Goal: Information Seeking & Learning: Learn about a topic

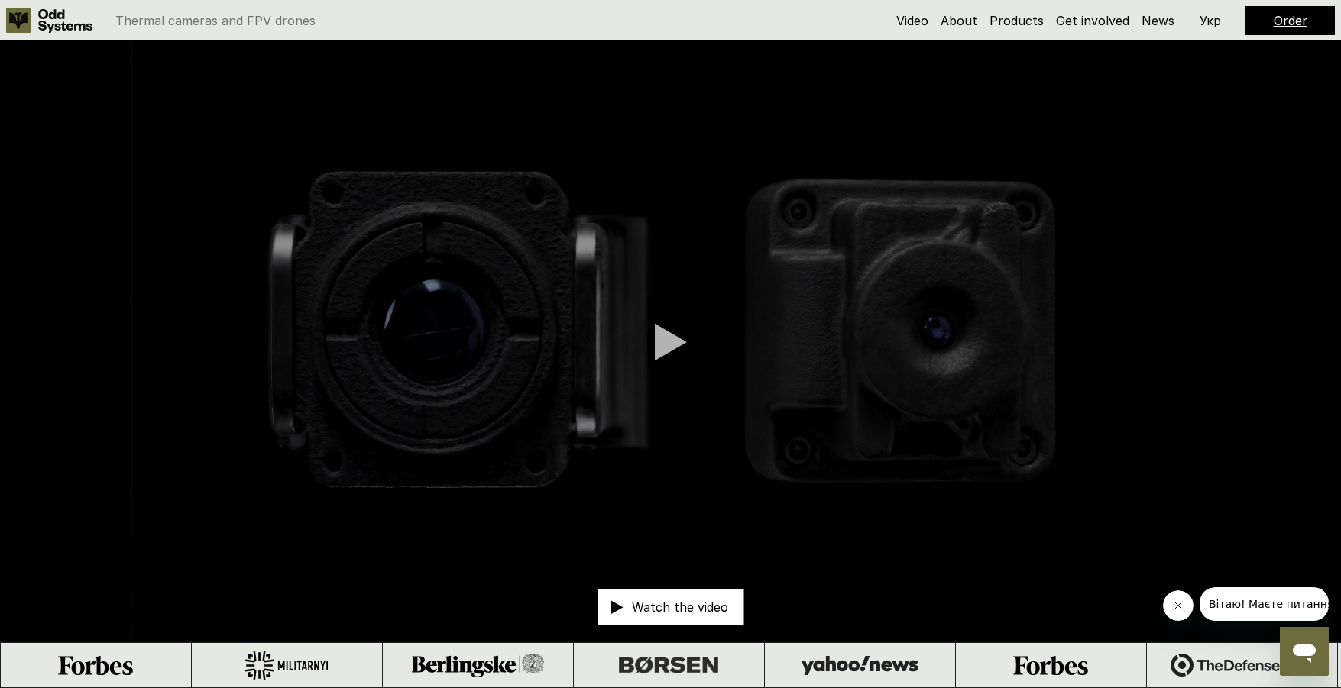
click at [1287, 17] on link "Order" at bounding box center [1290, 20] width 34 height 15
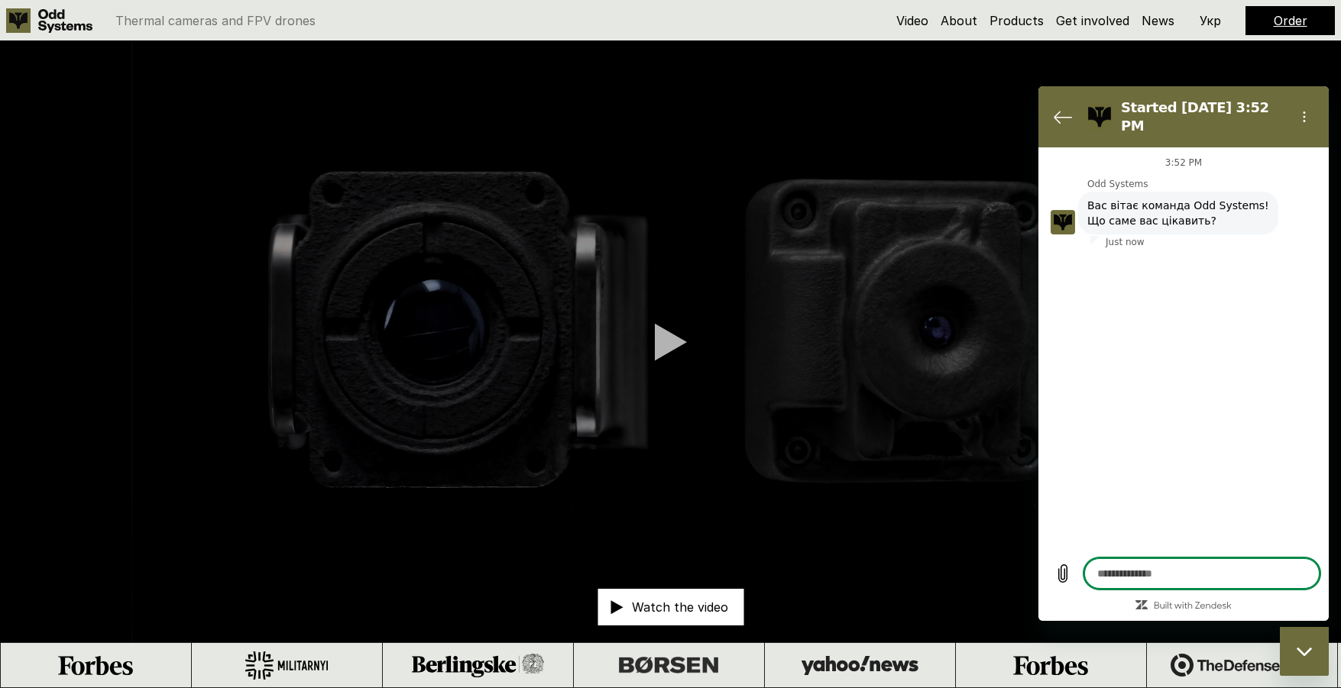
type textarea "*"
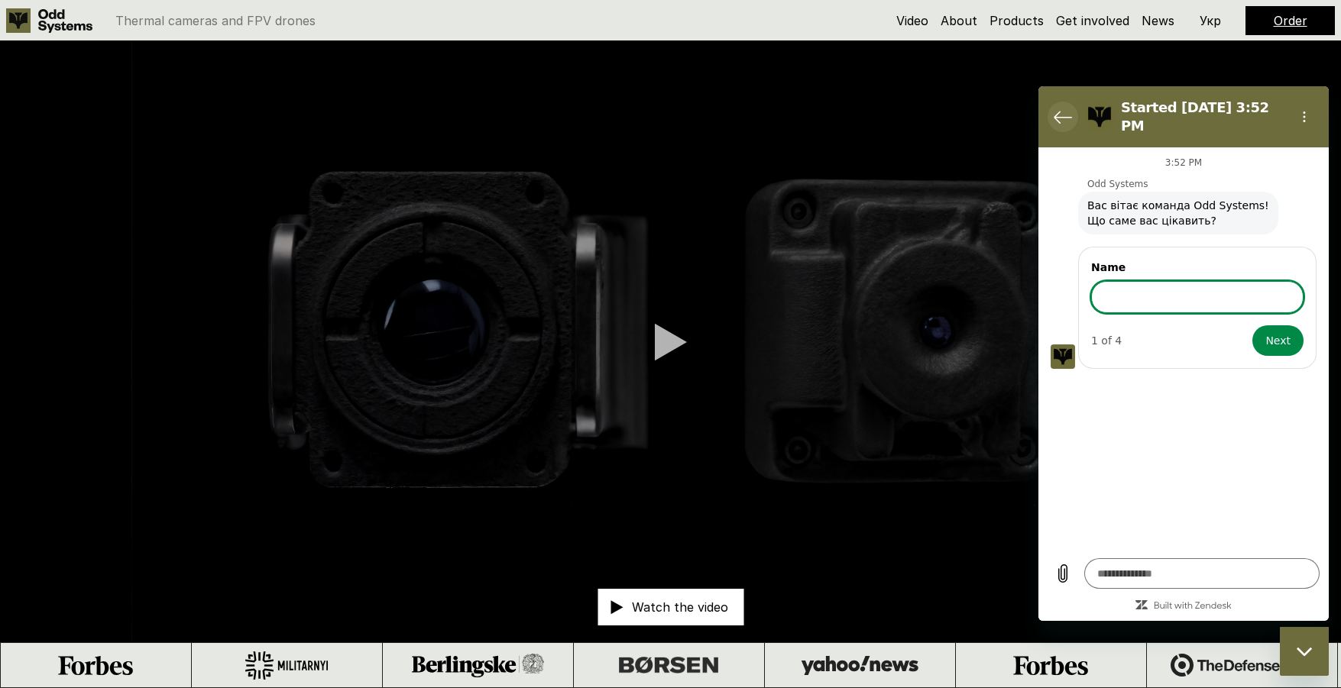
click at [1056, 108] on icon "Back to the conversation list" at bounding box center [1062, 117] width 18 height 18
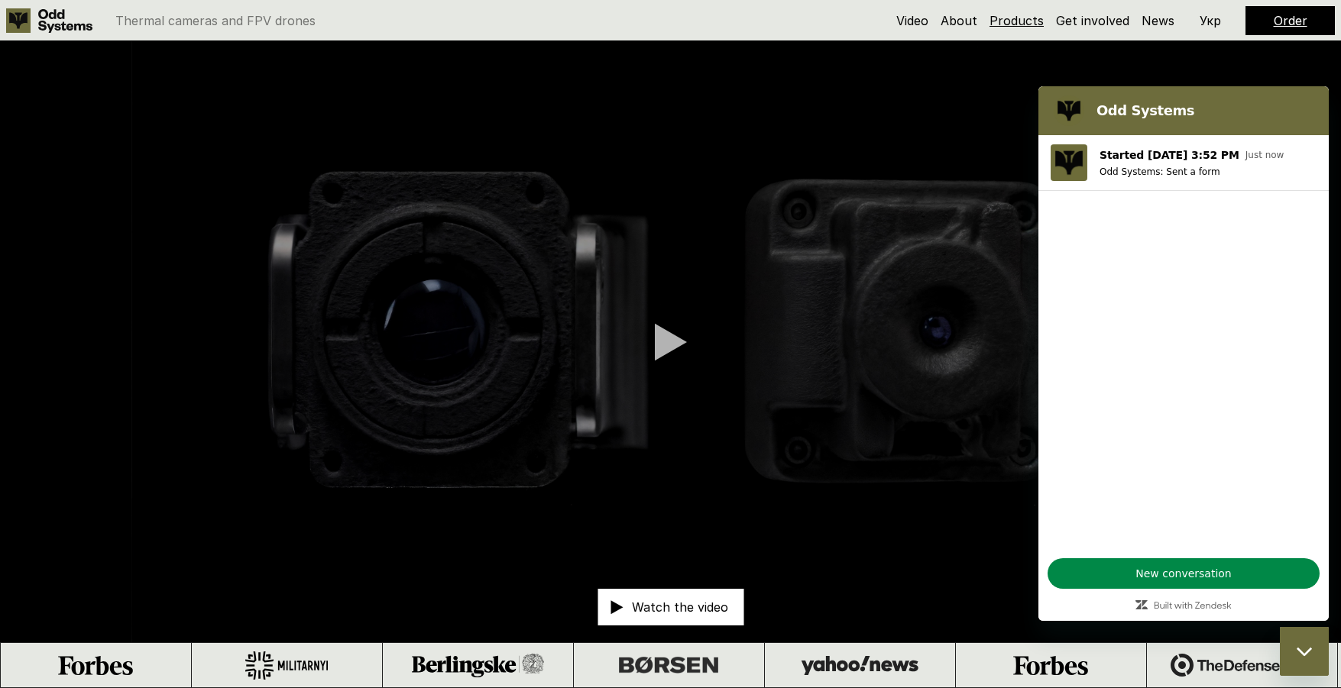
click at [1020, 20] on link "Products" at bounding box center [1016, 20] width 54 height 15
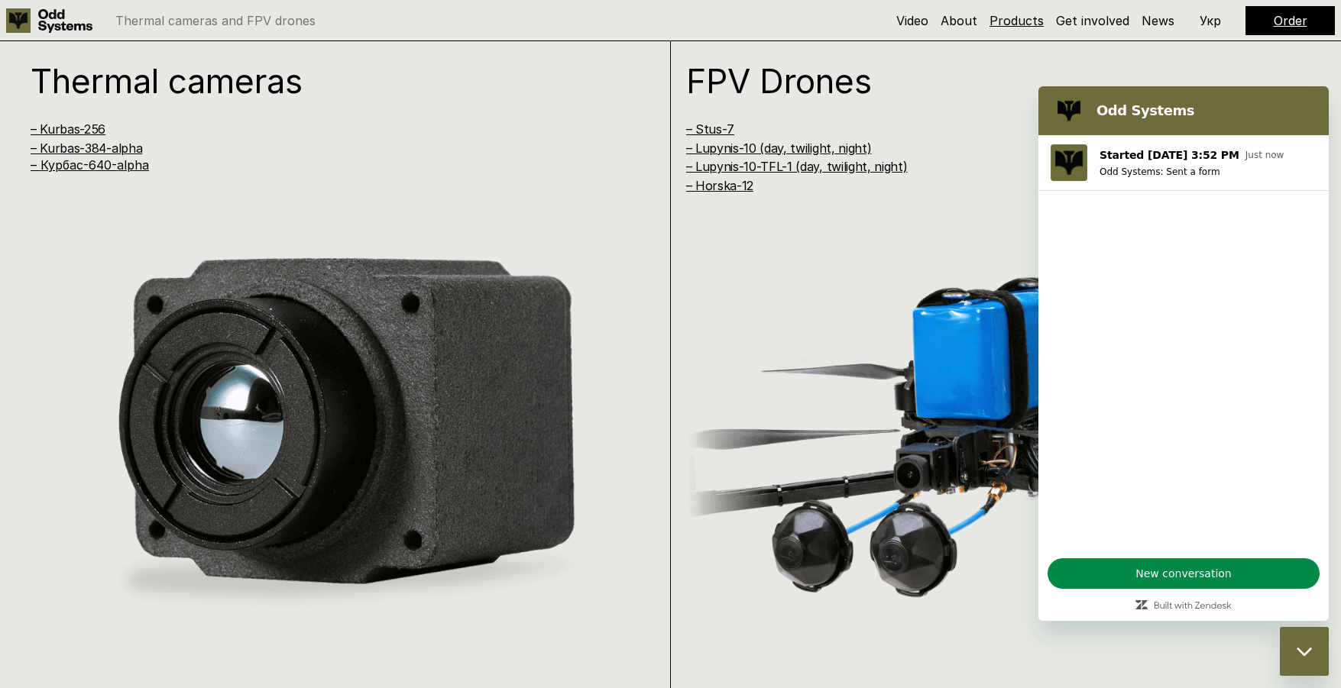
scroll to position [1376, 0]
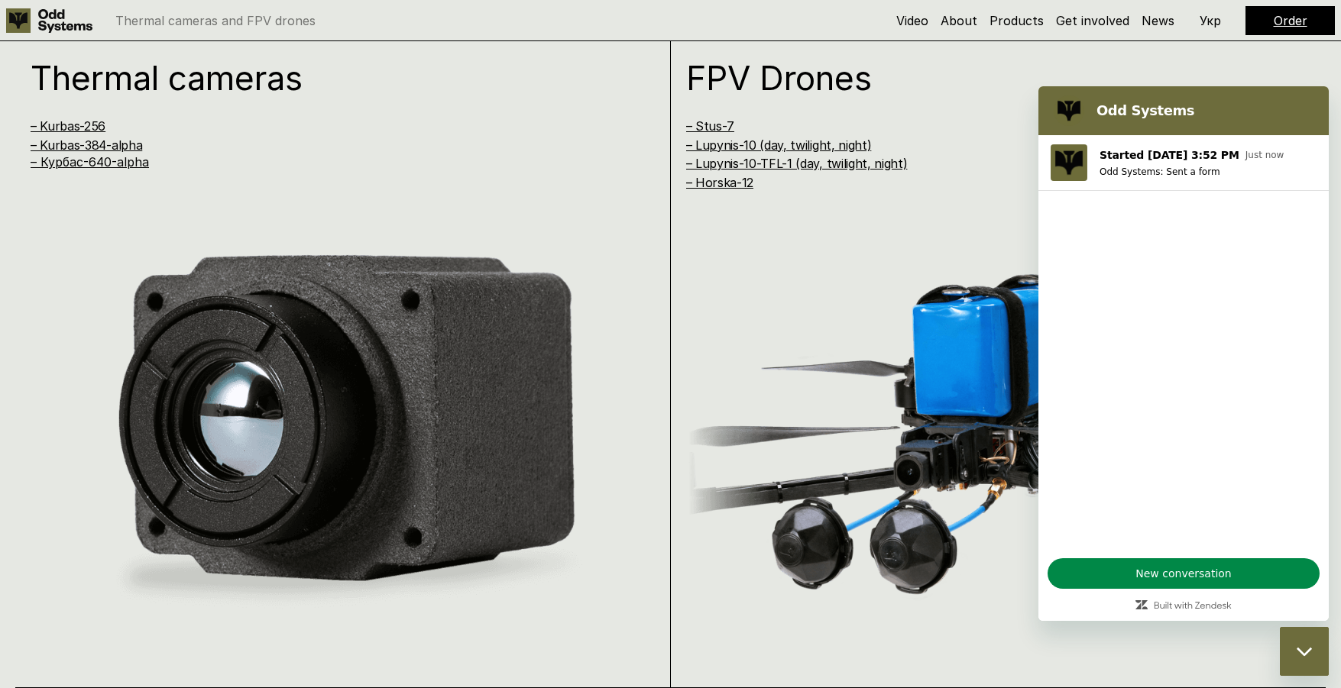
click at [1163, 115] on h2 "Odd Systems" at bounding box center [1204, 111] width 217 height 18
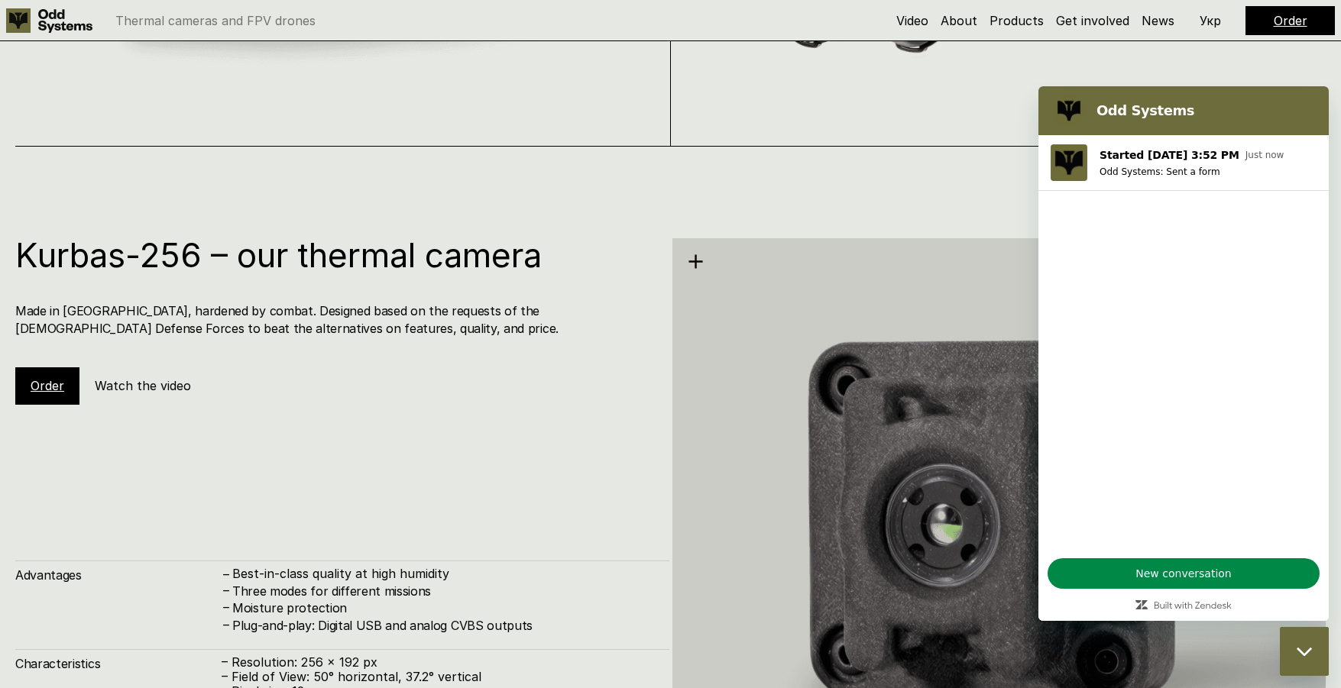
scroll to position [2061, 0]
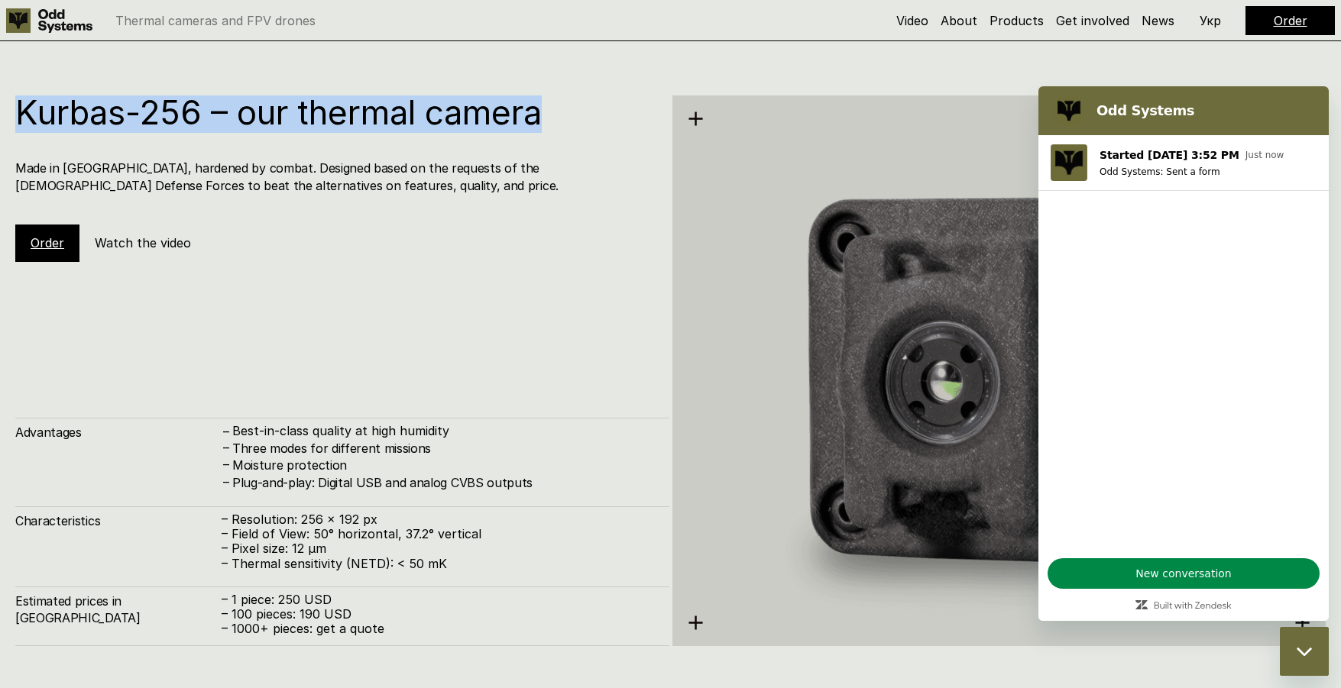
drag, startPoint x: 22, startPoint y: 107, endPoint x: 553, endPoint y: 107, distance: 530.9
click at [553, 107] on h1 "Kurbas-256 – our thermal camera" at bounding box center [334, 112] width 639 height 34
copy h1 "Kurbas-256 – our thermal camera"
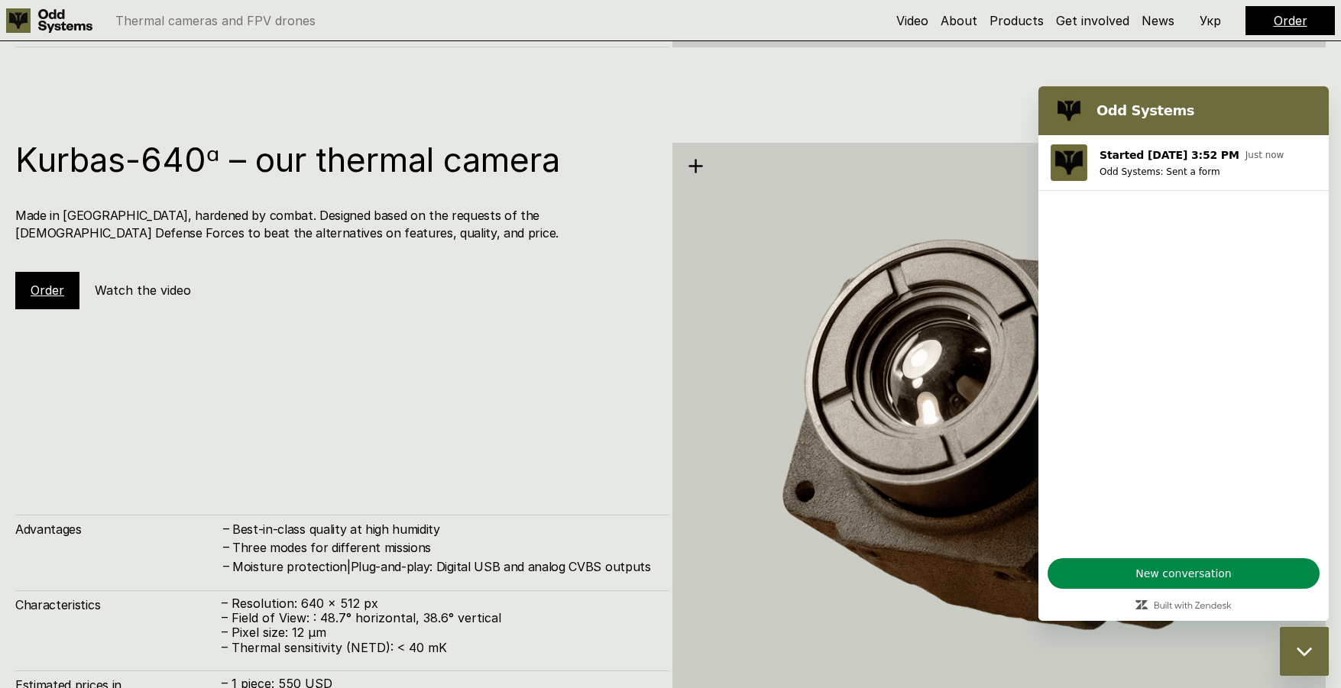
scroll to position [3338, 0]
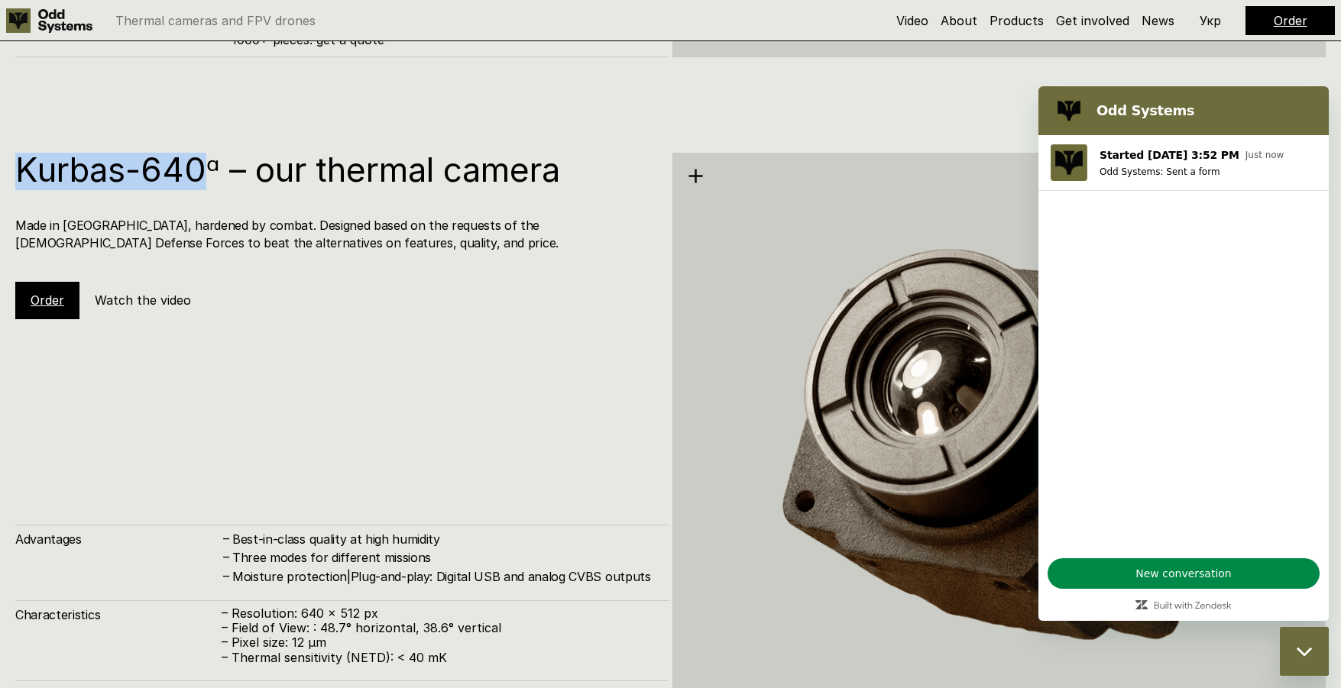
drag, startPoint x: 207, startPoint y: 170, endPoint x: -1, endPoint y: 165, distance: 207.8
copy h1 "Kurbas-640"
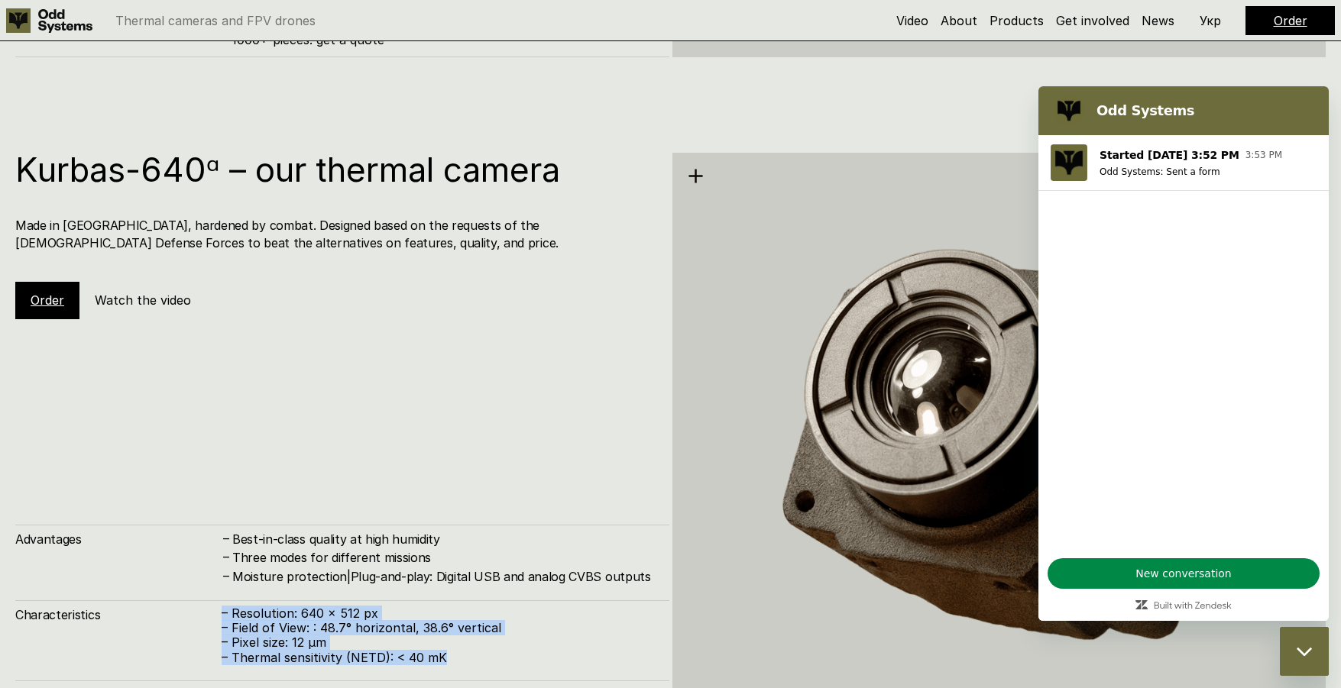
drag, startPoint x: 439, startPoint y: 652, endPoint x: 220, endPoint y: 619, distance: 221.8
click at [220, 619] on div "Characteristics – Resolution: 640 x 512 px – Field of View: : 48.7° horizontal,…" at bounding box center [342, 632] width 654 height 65
copy div "– Resolution: 640 x 512 px – Field of View: : 48.7° horizontal, 38.6° vertical …"
